Goal: Task Accomplishment & Management: Complete application form

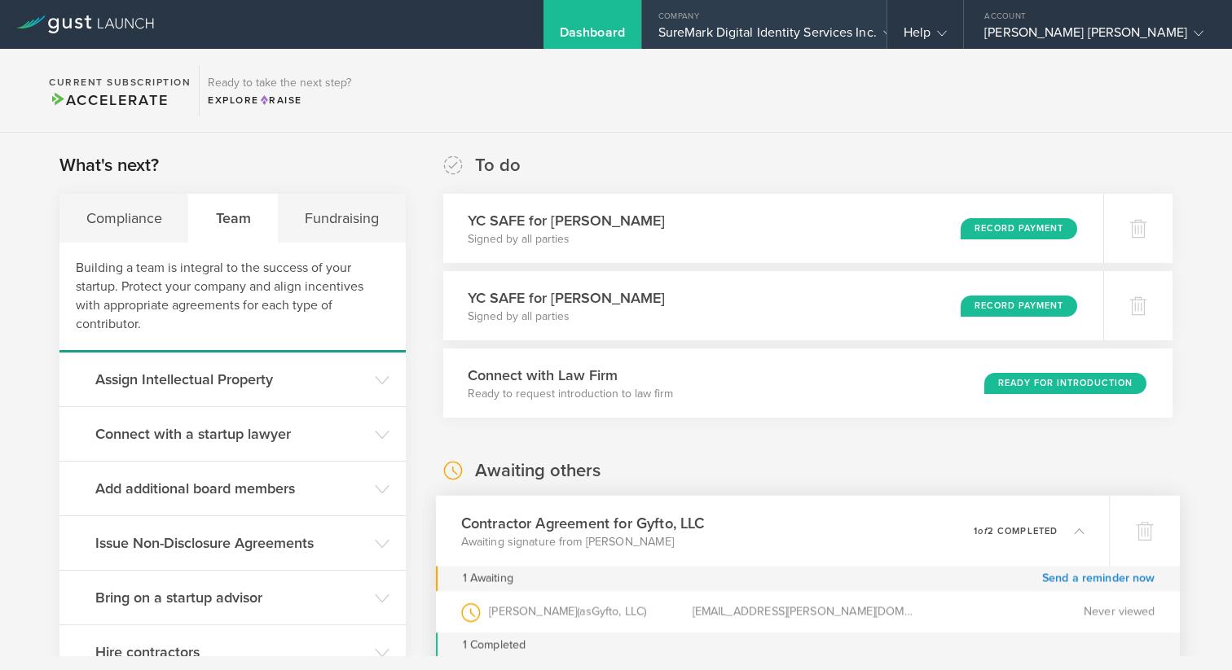
click at [865, 32] on div "SureMark Digital Identity Services Inc." at bounding box center [764, 36] width 212 height 24
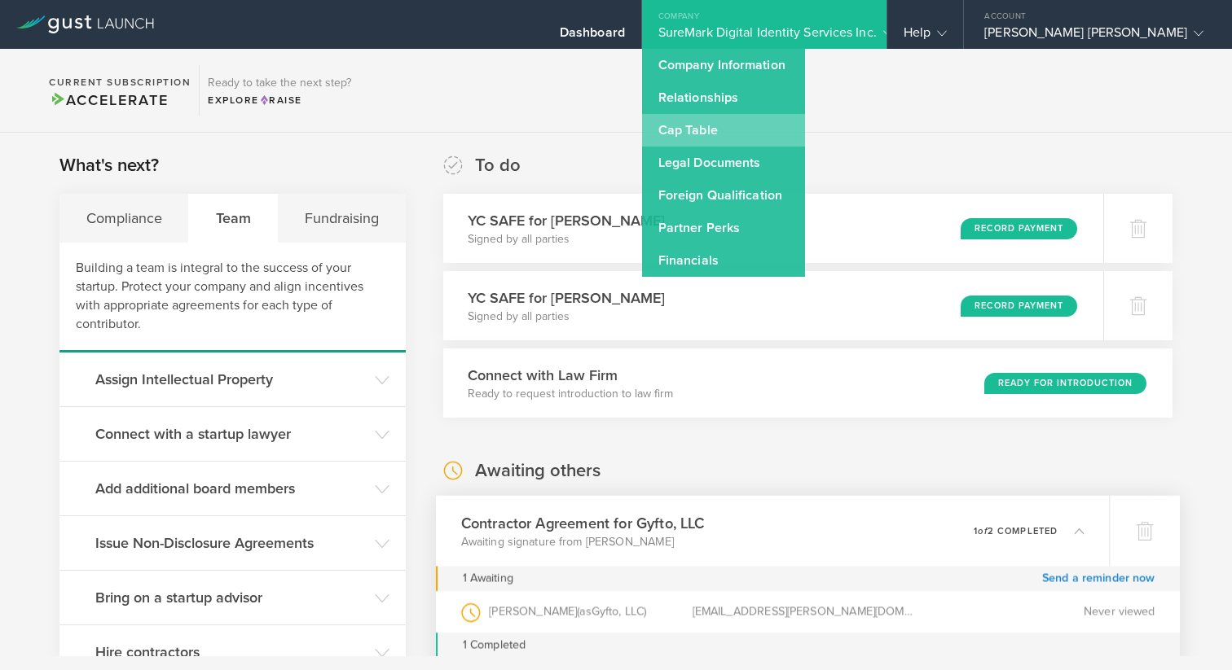
click at [771, 130] on link "Cap Table" at bounding box center [723, 130] width 163 height 33
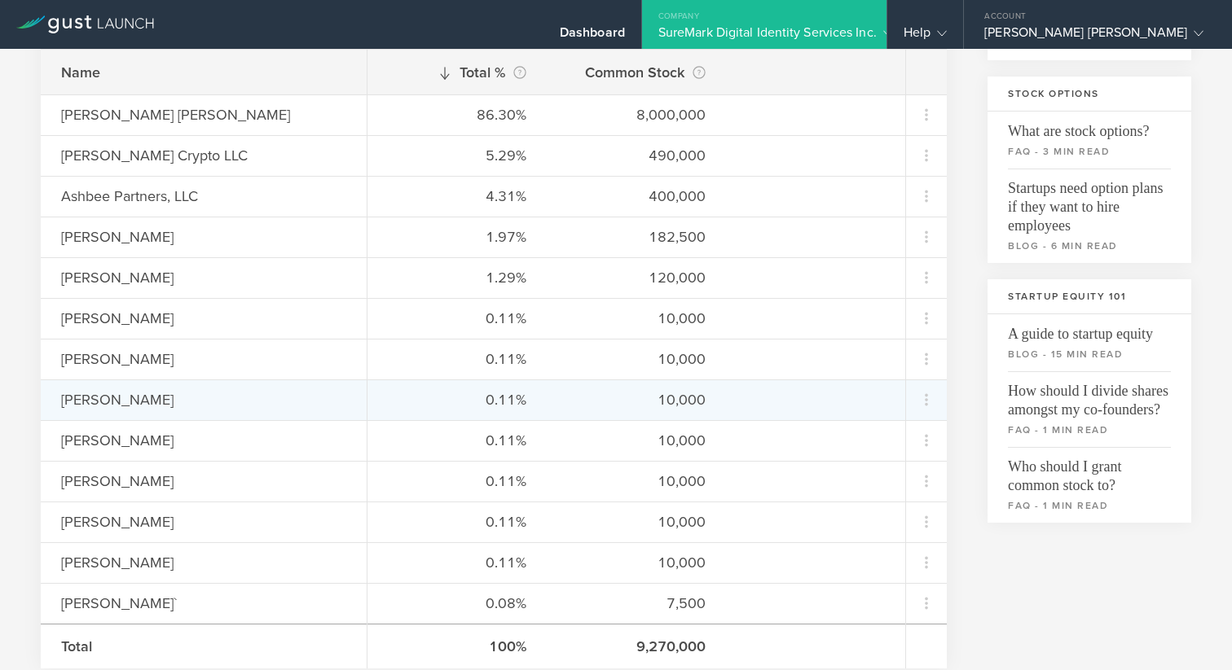
scroll to position [305, 0]
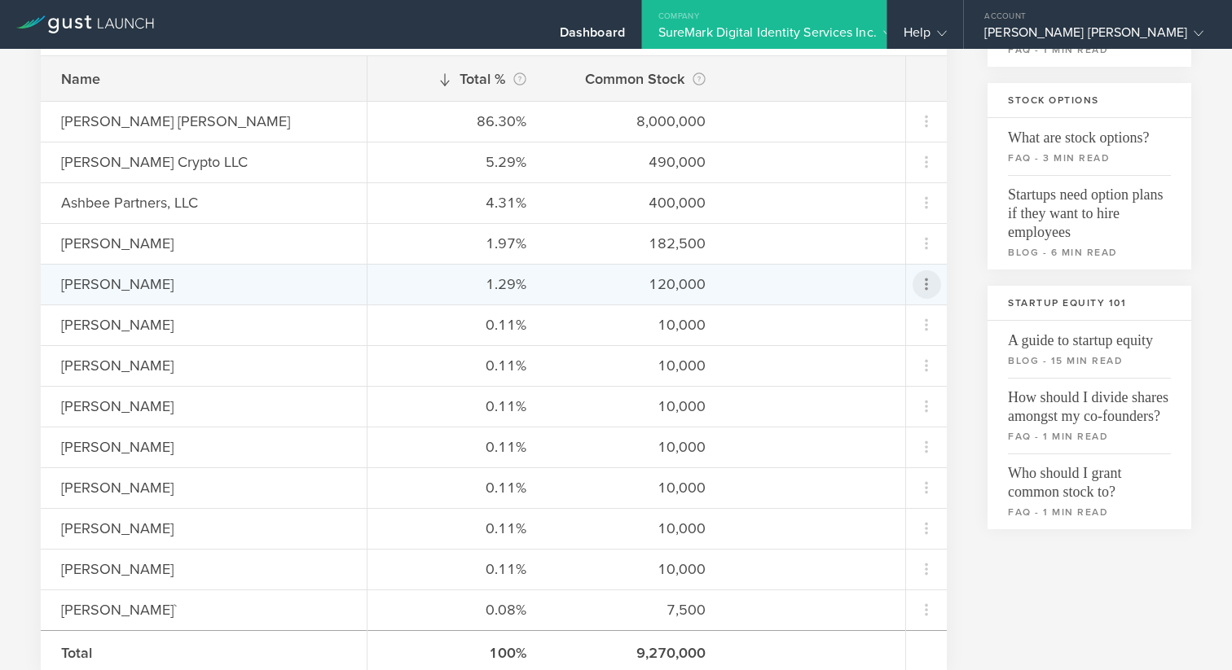
click at [929, 286] on icon at bounding box center [926, 284] width 20 height 20
click at [898, 356] on div "Repurchase stock" at bounding box center [875, 358] width 124 height 19
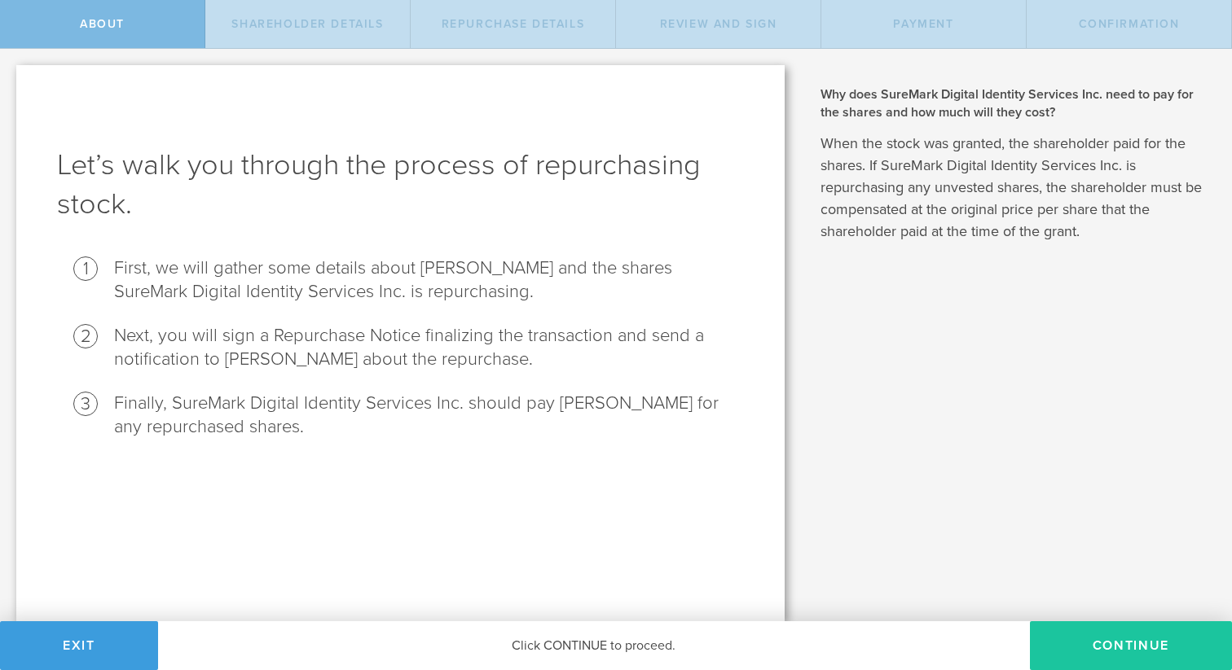
click at [1087, 637] on button "Continue" at bounding box center [1131, 645] width 202 height 49
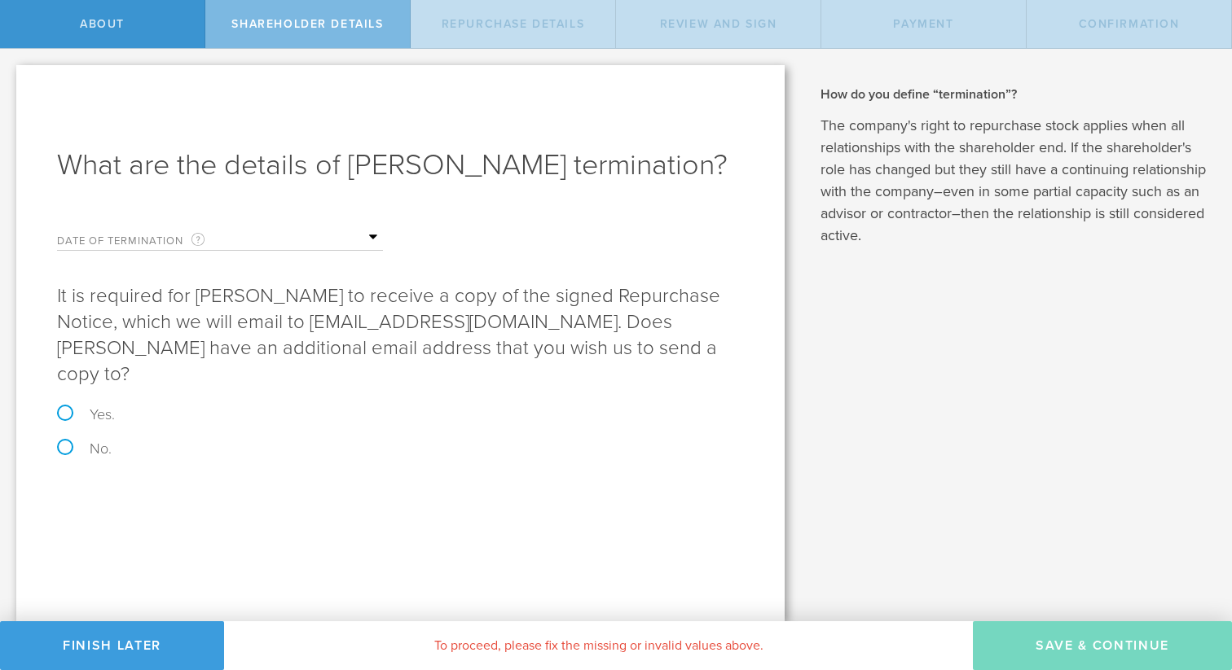
click at [384, 231] on form "Date of Termination This is the date that Kenneth Jardine severed ties with you…" at bounding box center [400, 336] width 687 height 239
click at [364, 238] on input "text" at bounding box center [301, 238] width 163 height 24
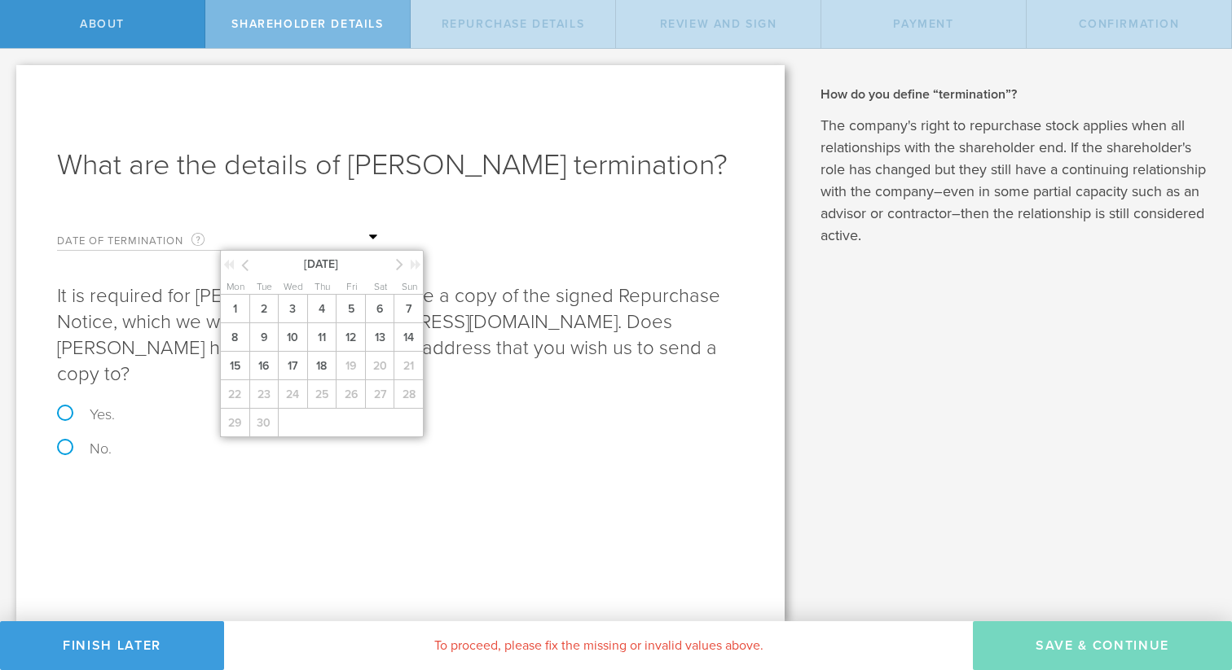
click at [395, 266] on div "September 2025" at bounding box center [323, 263] width 204 height 24
click at [322, 358] on span "18" at bounding box center [321, 366] width 29 height 29
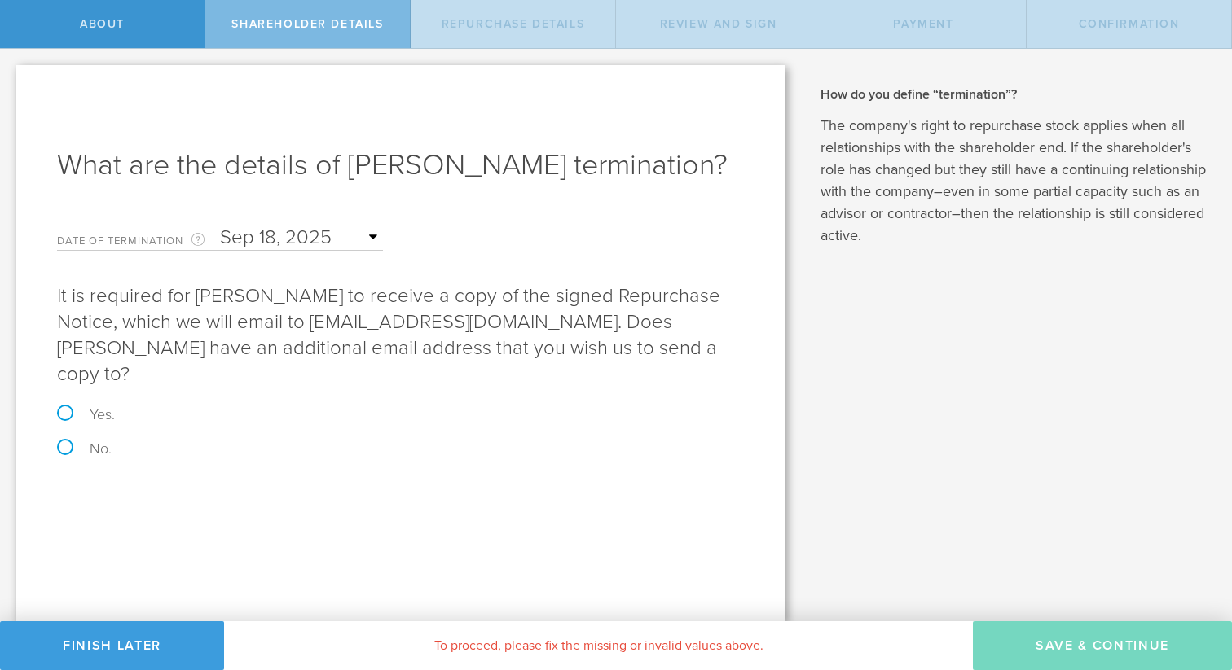
click at [99, 407] on label "Yes." at bounding box center [400, 414] width 687 height 15
click at [11, 83] on input "Yes." at bounding box center [5, 66] width 11 height 34
radio input "true"
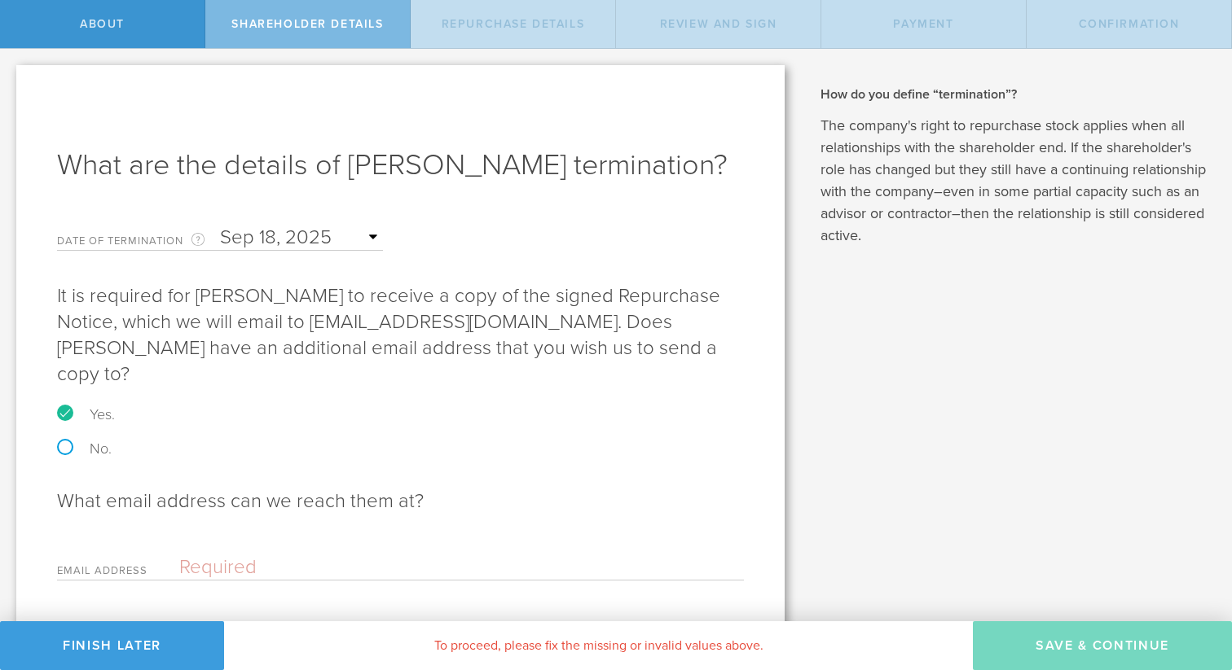
click at [85, 441] on label "No." at bounding box center [400, 448] width 687 height 15
click at [11, 83] on input "No." at bounding box center [5, 66] width 11 height 34
radio input "true"
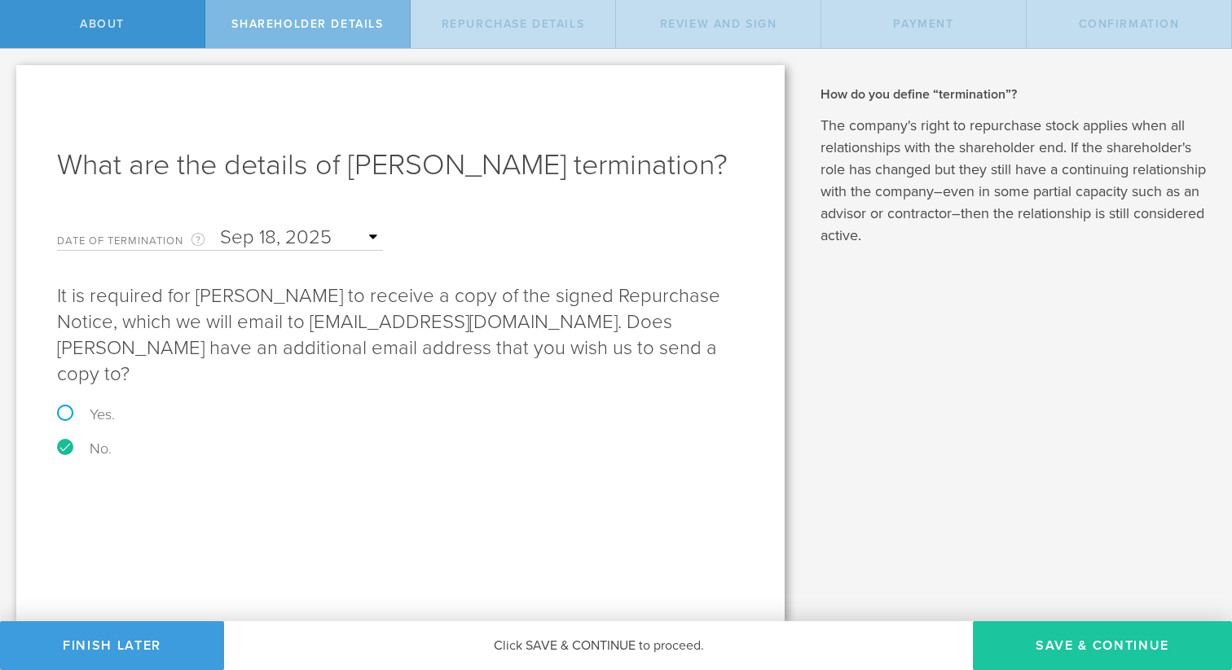
click at [1018, 639] on button "Save & Continue" at bounding box center [1102, 645] width 259 height 49
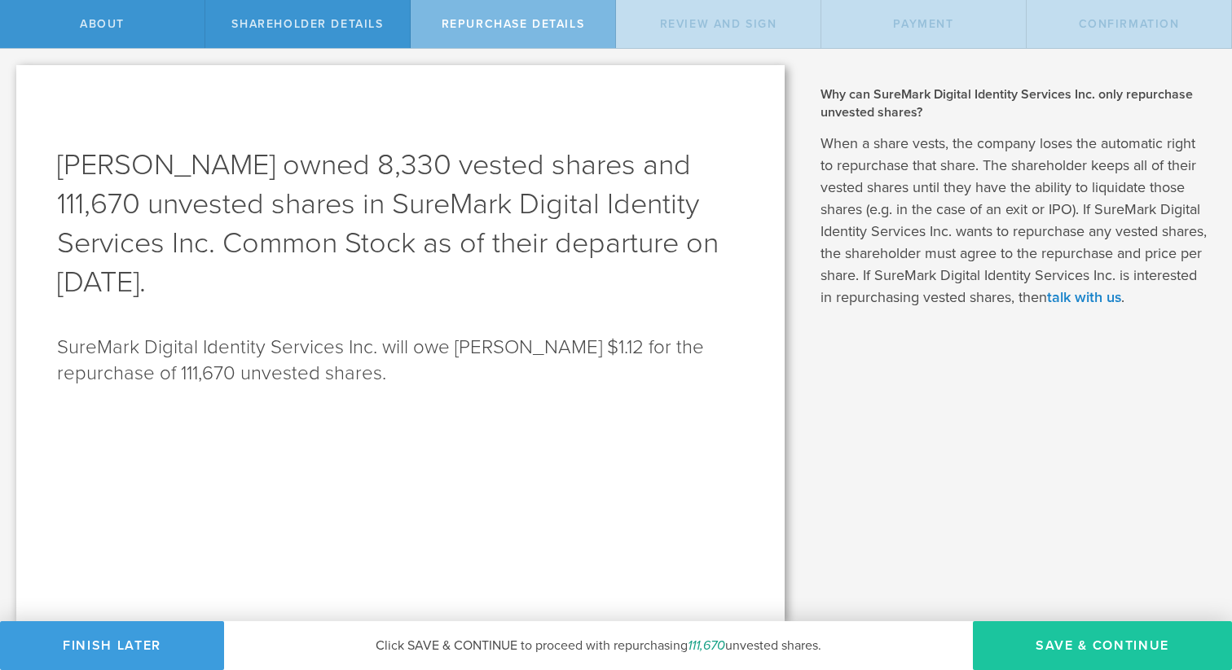
click at [1056, 641] on button "Save & Continue" at bounding box center [1102, 645] width 259 height 49
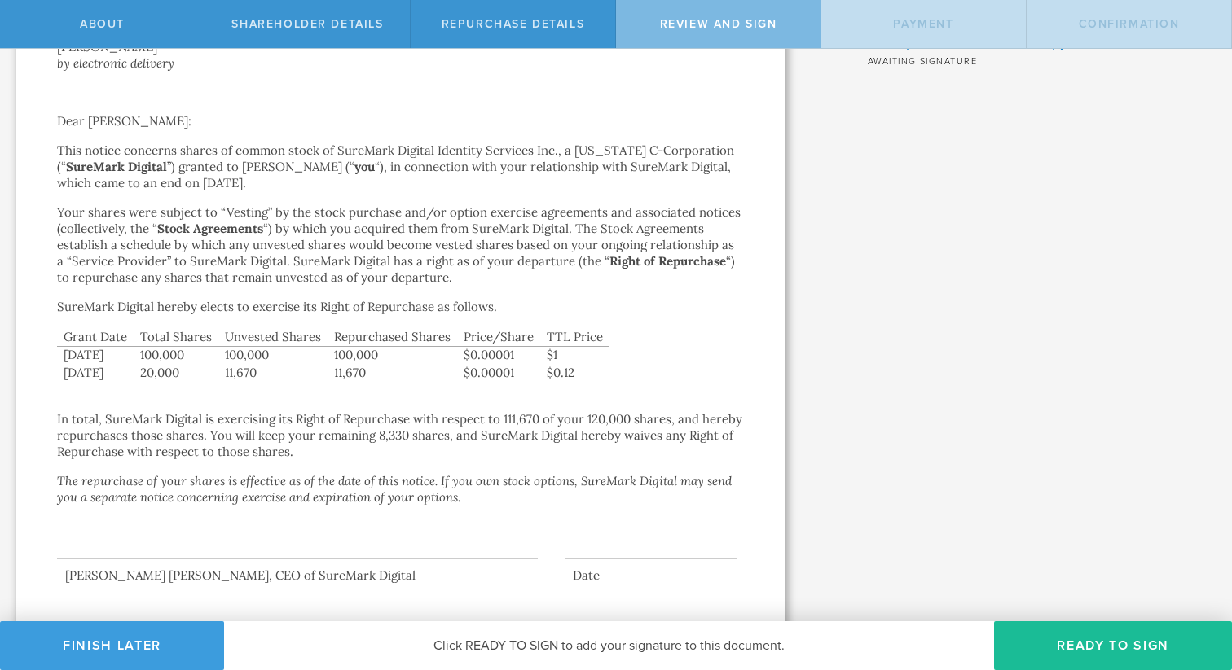
scroll to position [167, 0]
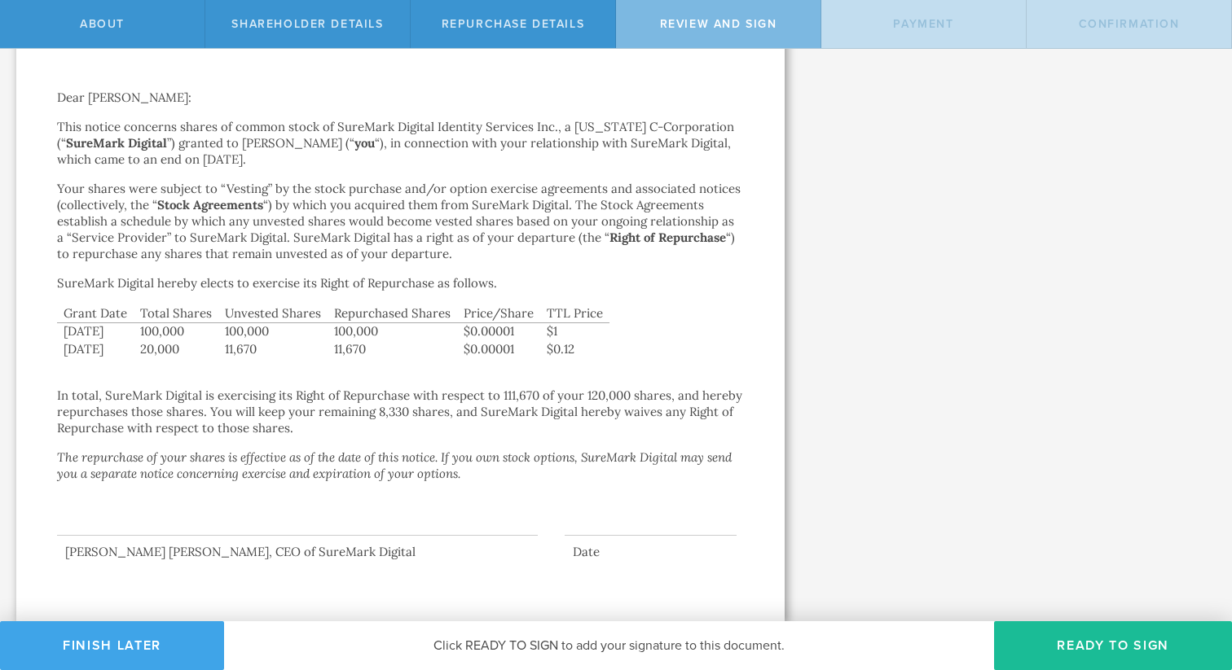
click at [165, 660] on button "Finish Later" at bounding box center [112, 645] width 224 height 49
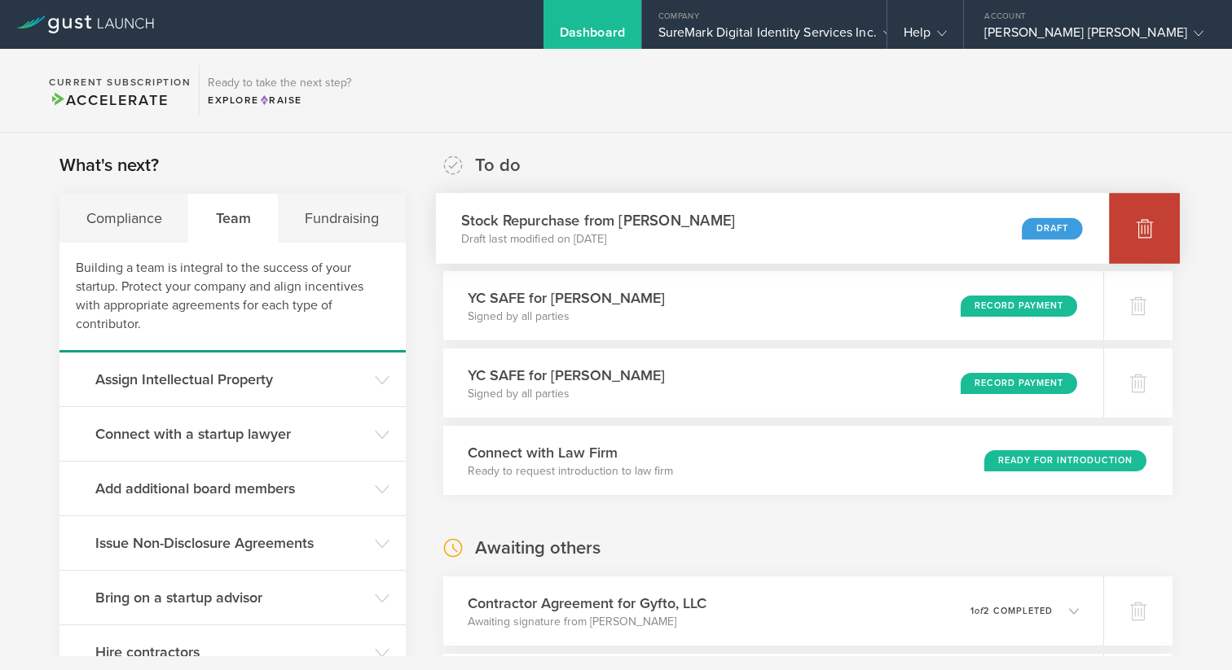
click at [1168, 200] on div at bounding box center [1144, 228] width 71 height 71
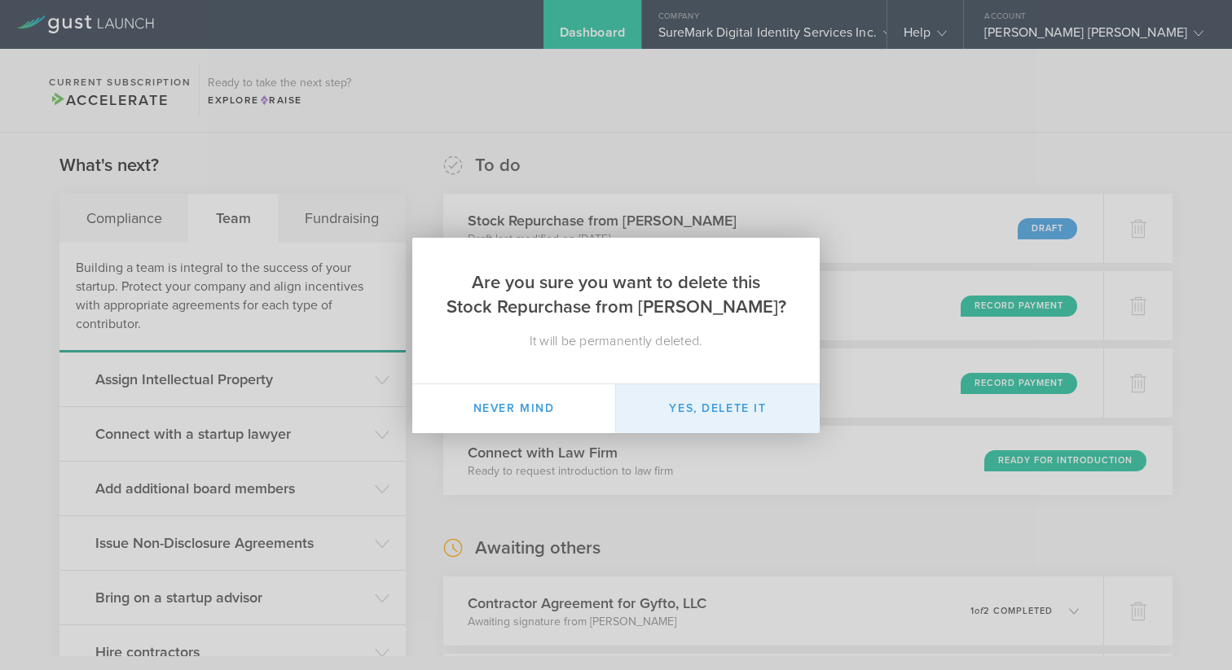
click at [757, 398] on button "Yes, delete it" at bounding box center [718, 408] width 204 height 49
